Goal: Navigation & Orientation: Find specific page/section

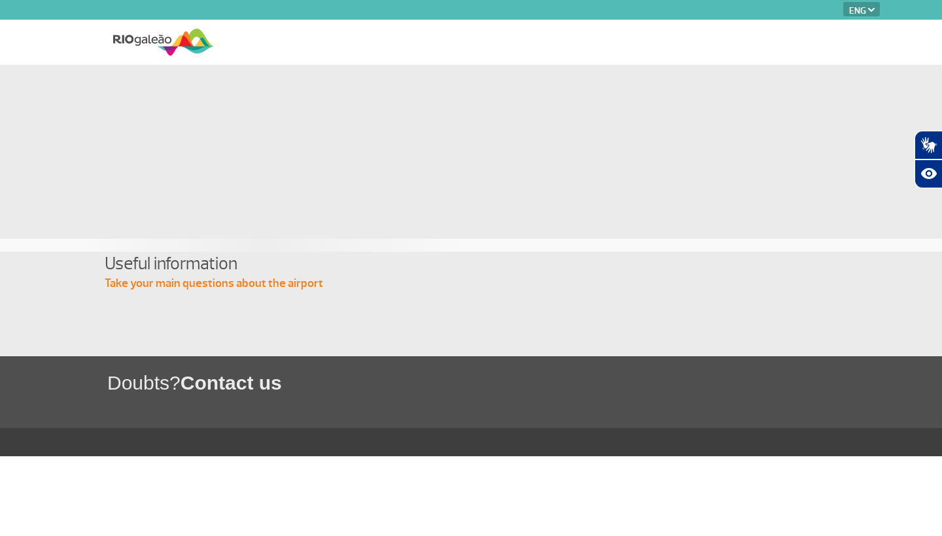
select select "en"
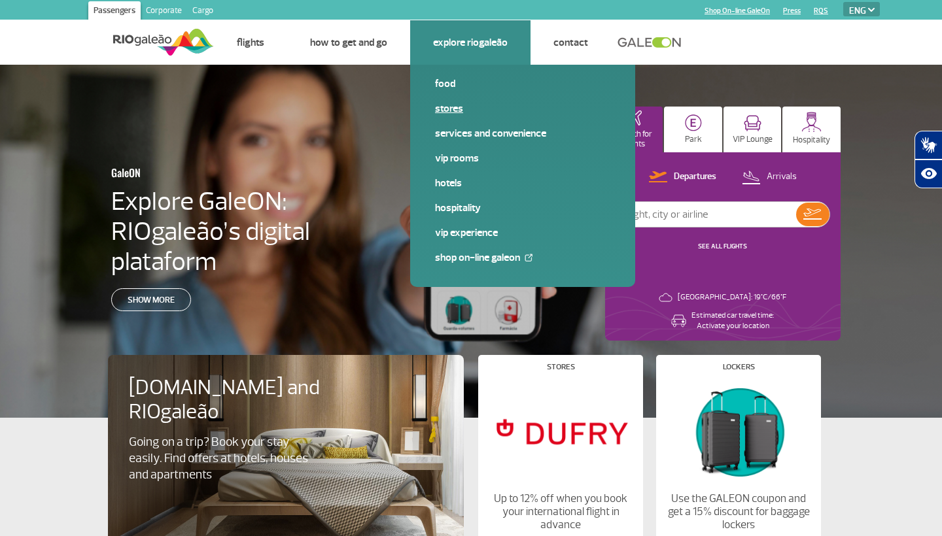
click at [458, 109] on link "Stores" at bounding box center [522, 108] width 175 height 14
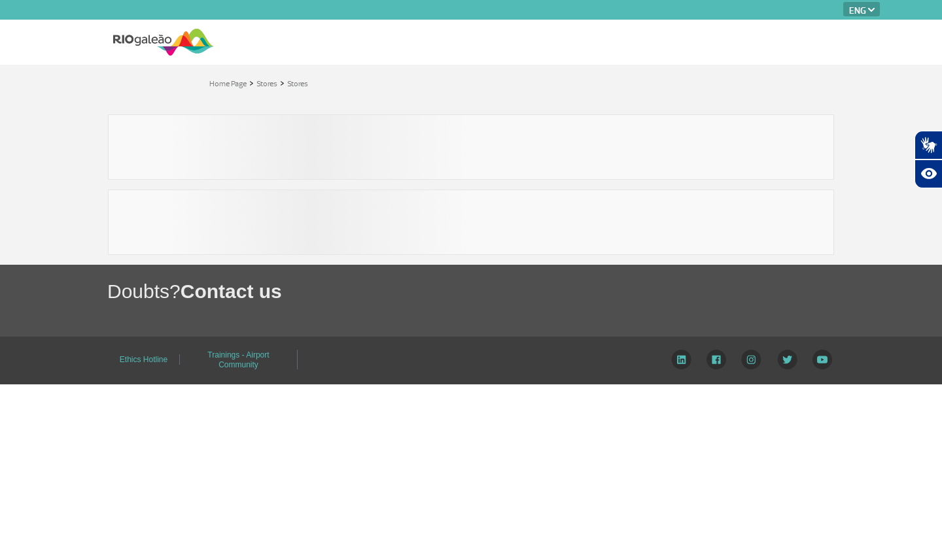
select select "en"
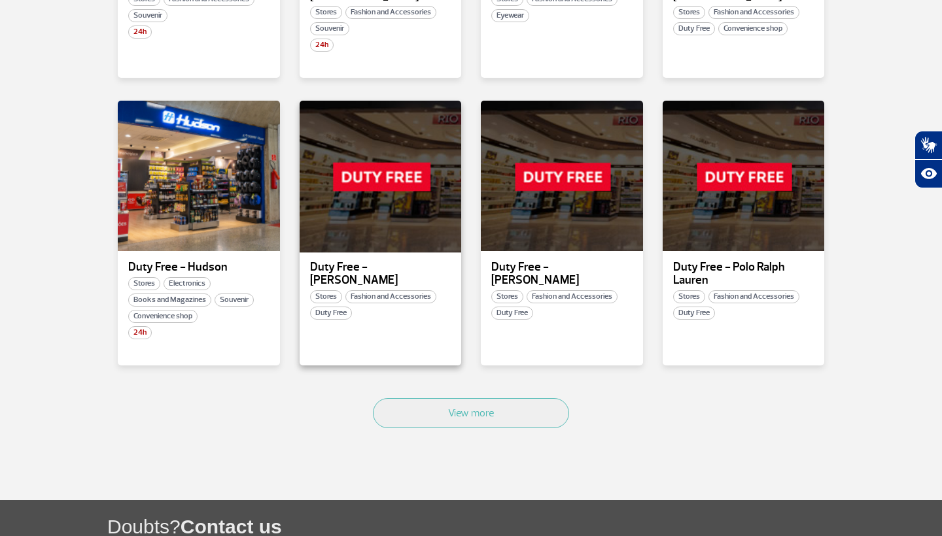
scroll to position [820, 0]
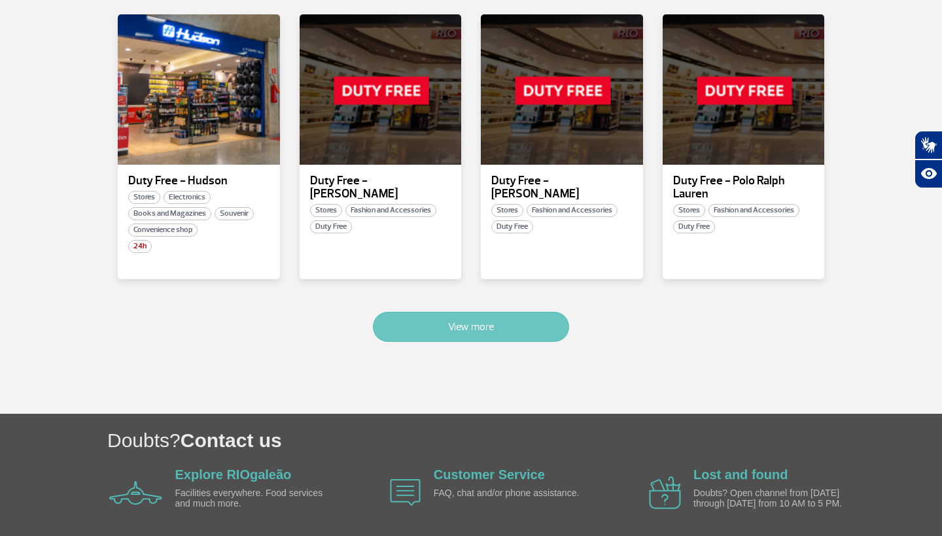
click at [464, 312] on button "View more" at bounding box center [471, 327] width 196 height 30
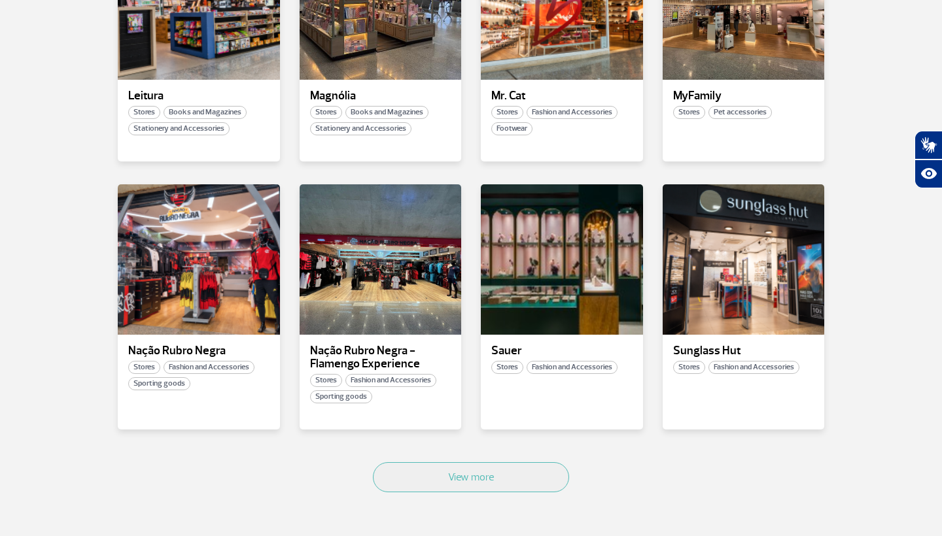
scroll to position [1472, 0]
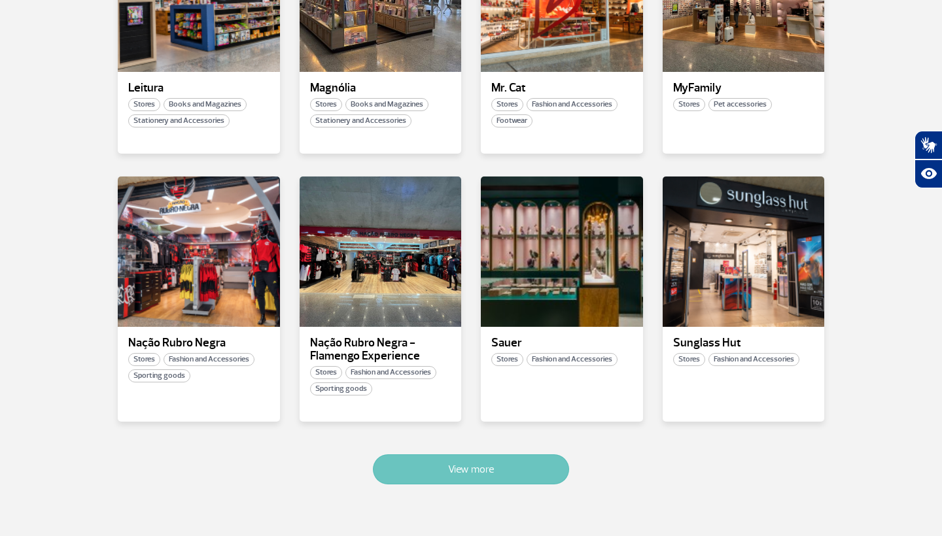
click at [460, 454] on button "View more" at bounding box center [471, 469] width 196 height 30
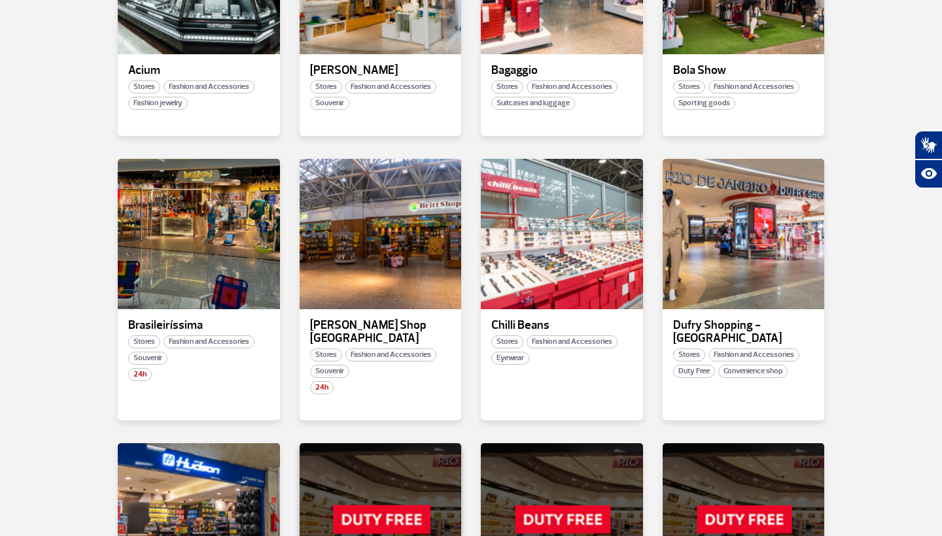
scroll to position [386, 0]
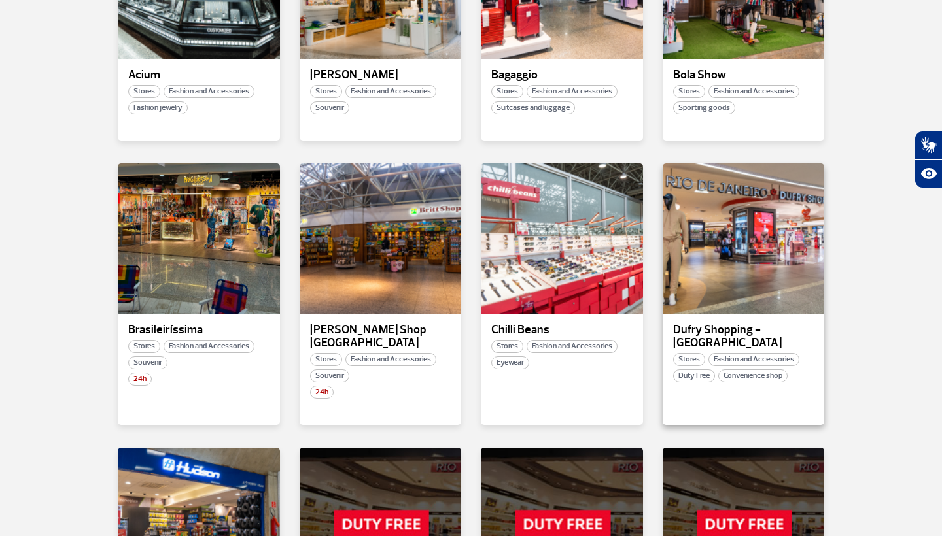
click at [704, 336] on p "Dufry Shopping - [GEOGRAPHIC_DATA]" at bounding box center [743, 337] width 141 height 26
